Goal: Task Accomplishment & Management: Manage account settings

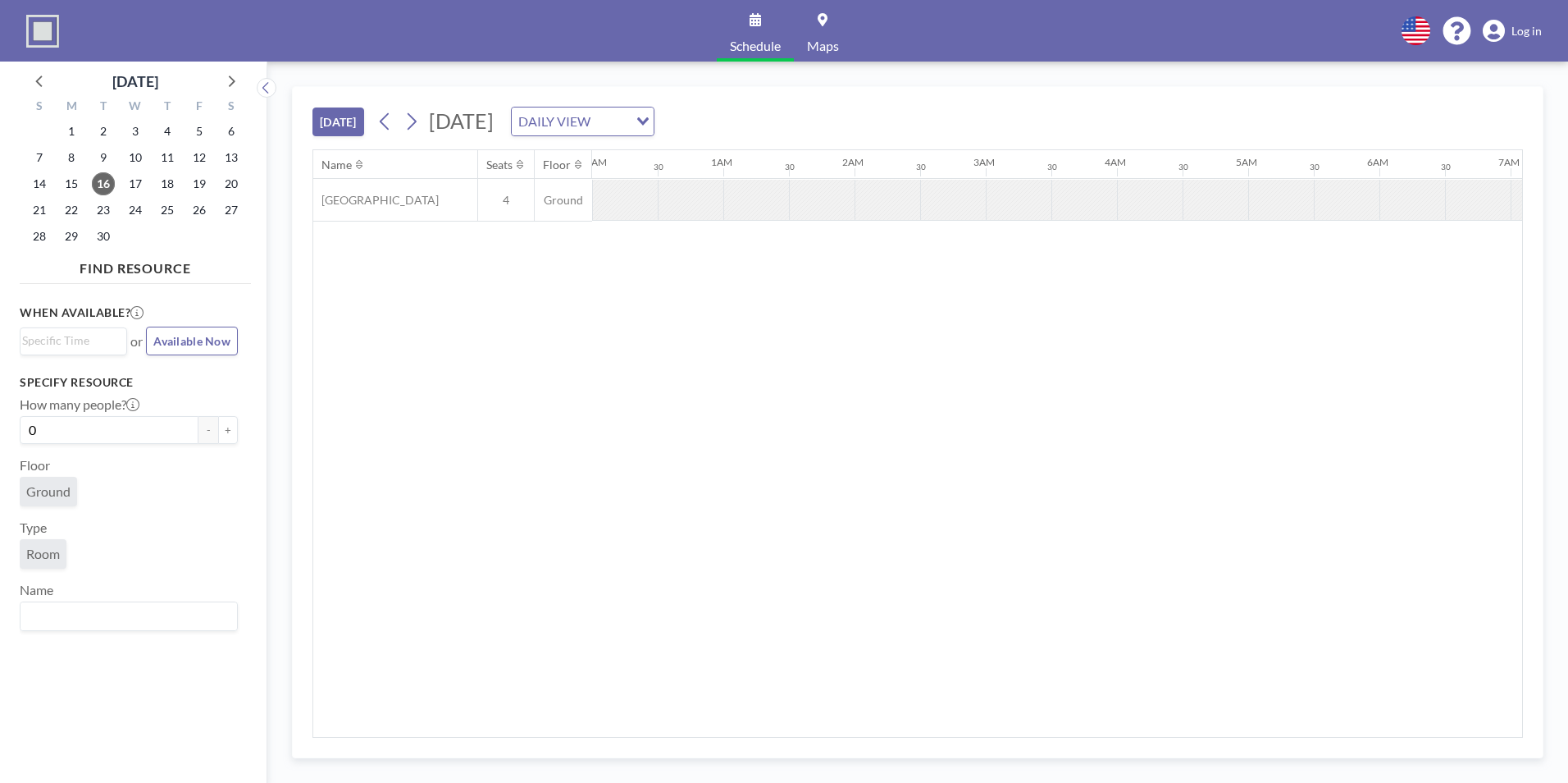
scroll to position [0, 1312]
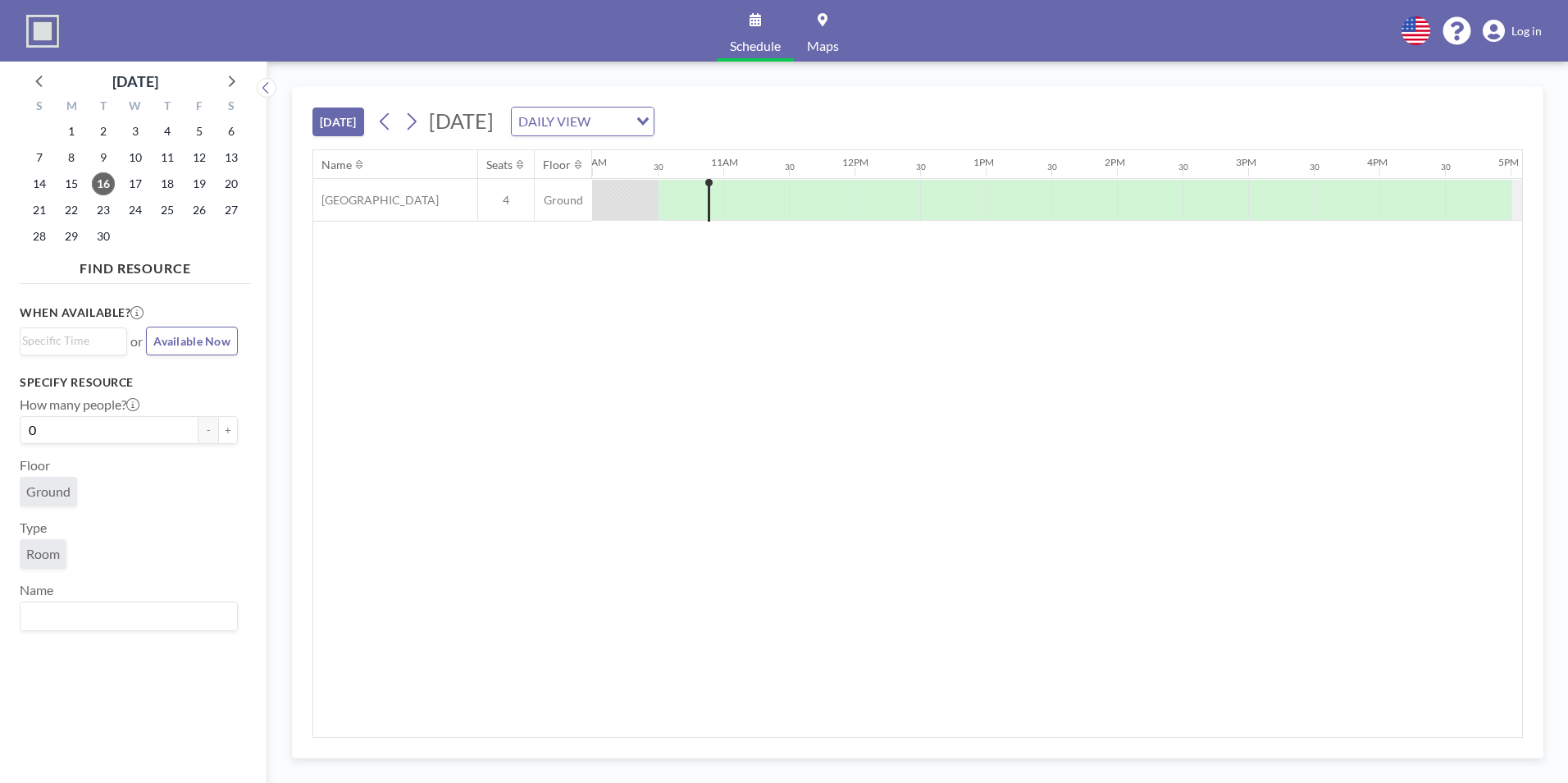
click at [1529, 30] on span "Log in" at bounding box center [1526, 31] width 30 height 15
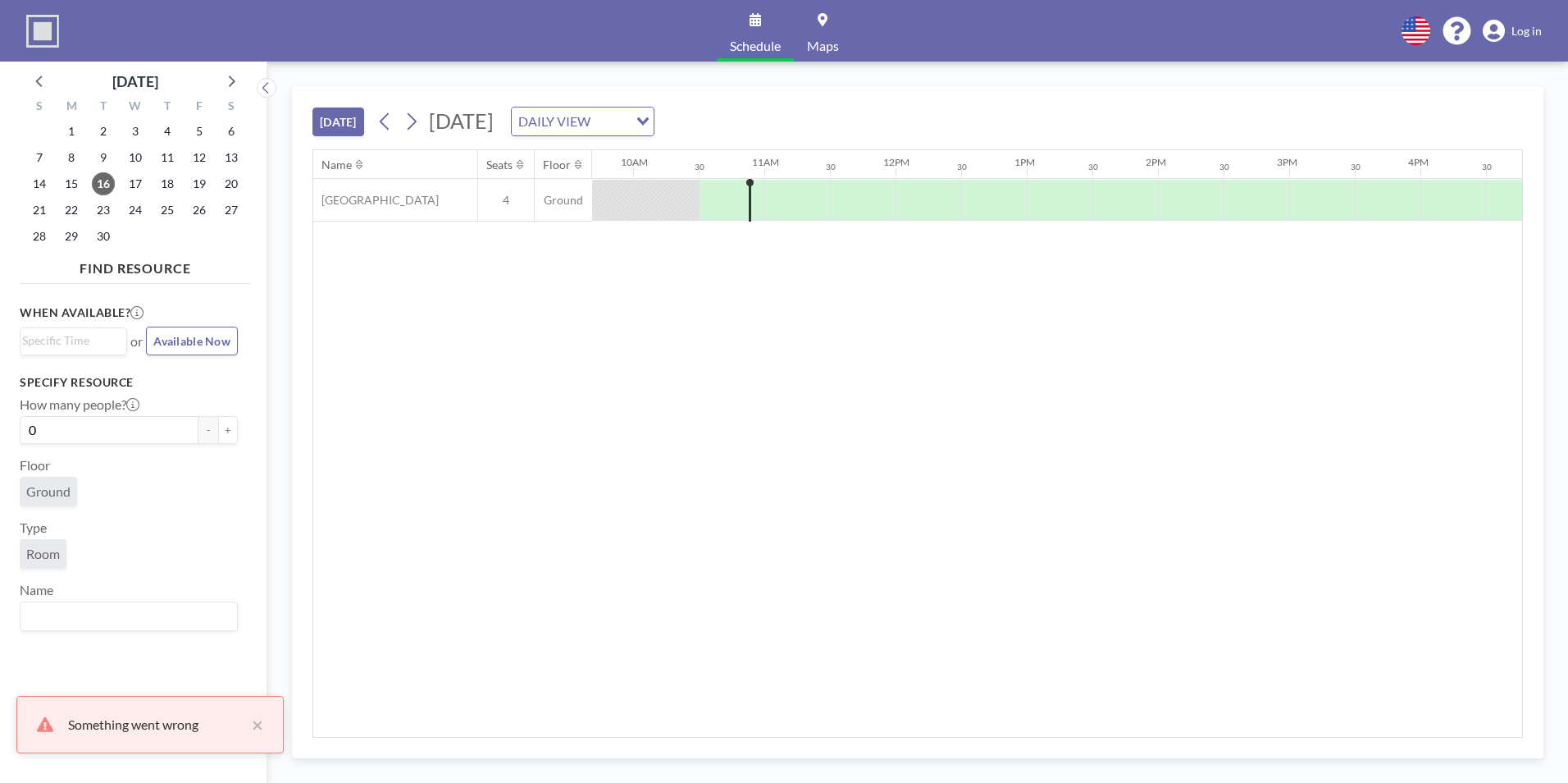
scroll to position [0, 1312]
click at [1528, 34] on span "Log in" at bounding box center [1526, 31] width 30 height 15
click at [888, 257] on div "Name Seats Floor 12AM 30 1AM 30 2AM 30 3AM 30 4AM 30 5AM 30 6AM 30 7AM 30 8AM 3…" at bounding box center [917, 444] width 1209 height 587
click at [754, 196] on div at bounding box center [757, 199] width 66 height 41
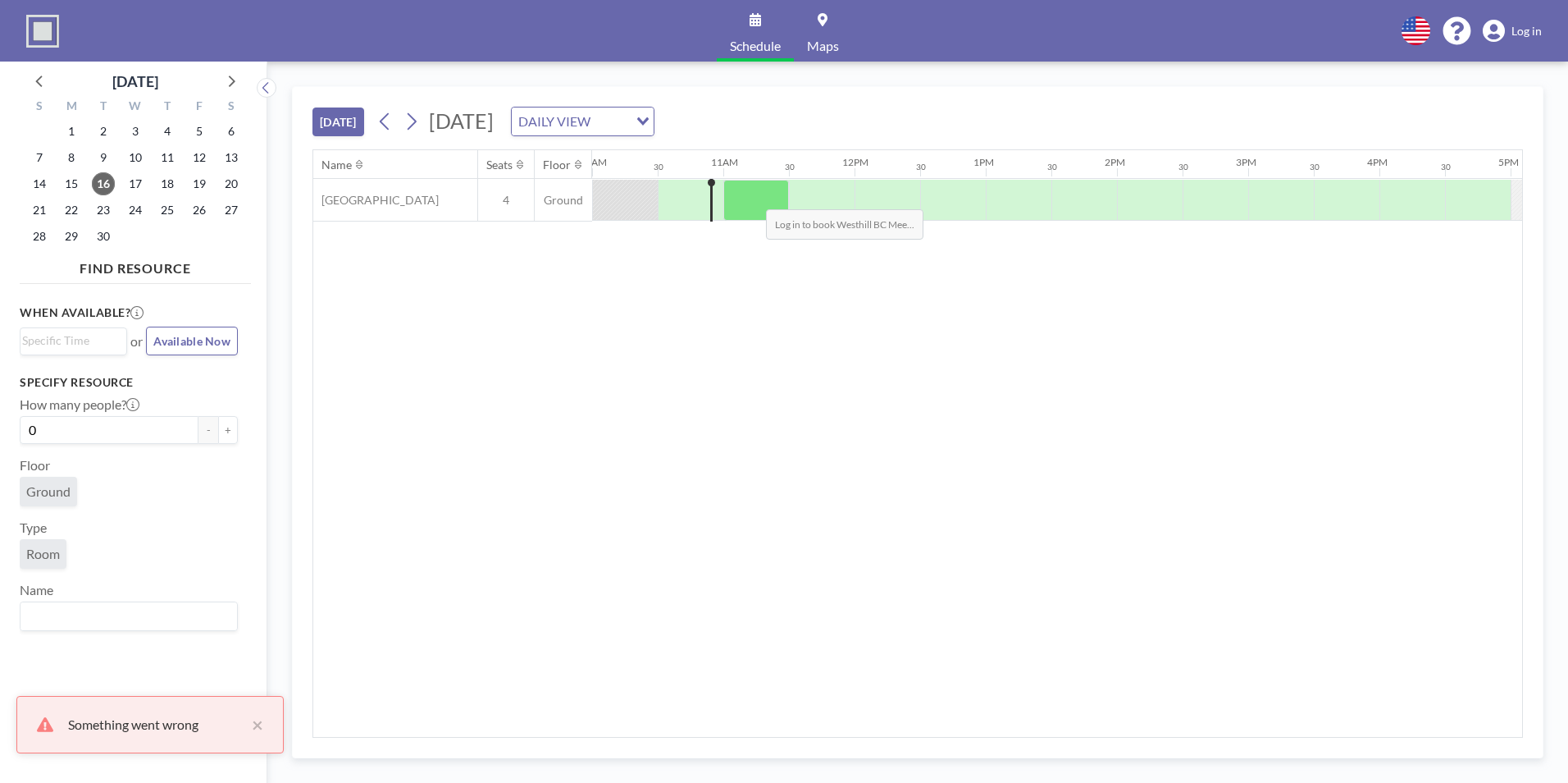
click at [753, 196] on div at bounding box center [757, 199] width 66 height 41
click at [1528, 27] on span "Log in" at bounding box center [1526, 31] width 30 height 15
